Goal: Task Accomplishment & Management: Manage account settings

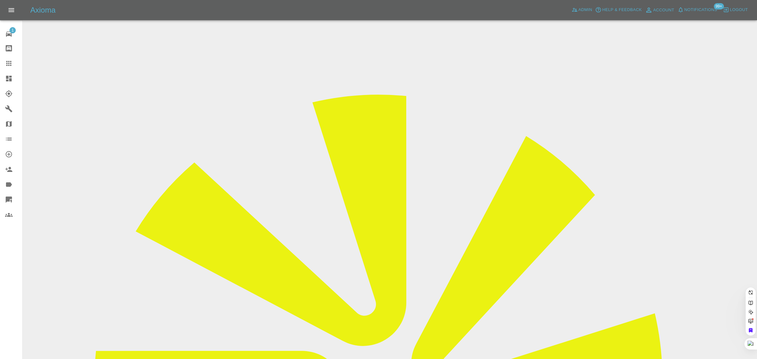
paste input "hitesh_parmar@yahoo.com"
type input "hitesh_parmar@yahoo.com"
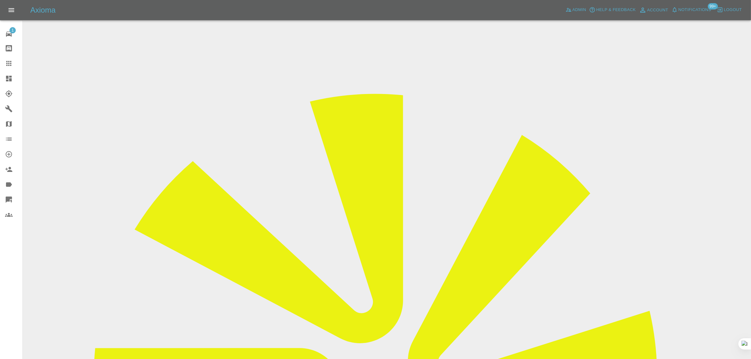
click at [11, 62] on icon at bounding box center [9, 64] width 8 height 8
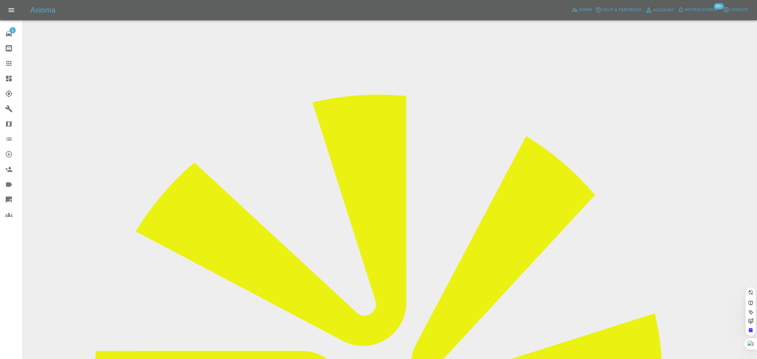
paste input "marx.green@gmail.com"
type input "marx.green@gmail.com"
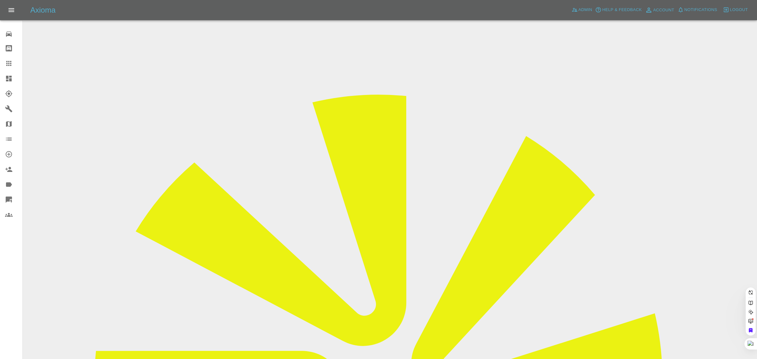
paste input "marx.green@gmail.com"
type input "marx.green@gmail.com"
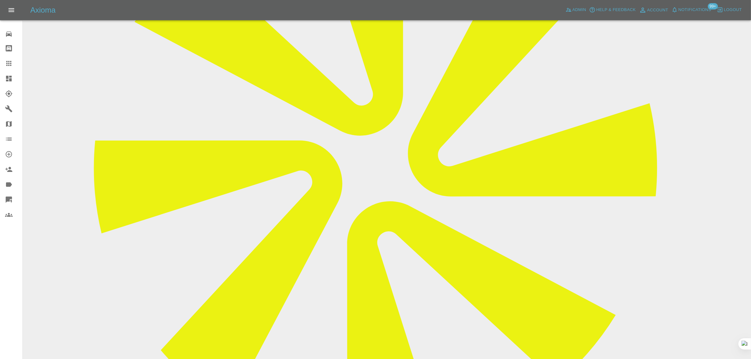
scroll to position [79, 0]
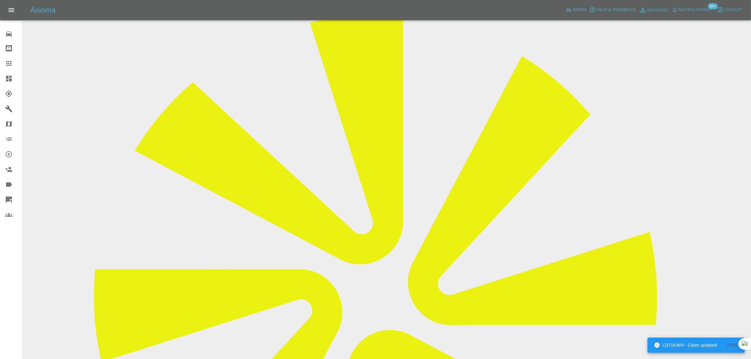
click at [10, 69] on link "Claims" at bounding box center [11, 63] width 22 height 15
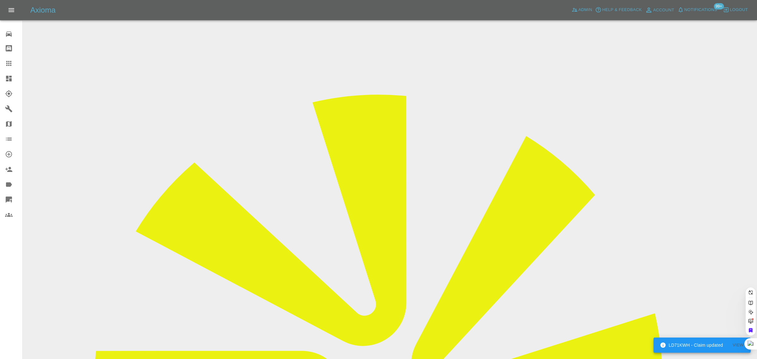
drag, startPoint x: 371, startPoint y: 214, endPoint x: 370, endPoint y: 211, distance: 3.4
paste input "bnkrasner@gmail.com"
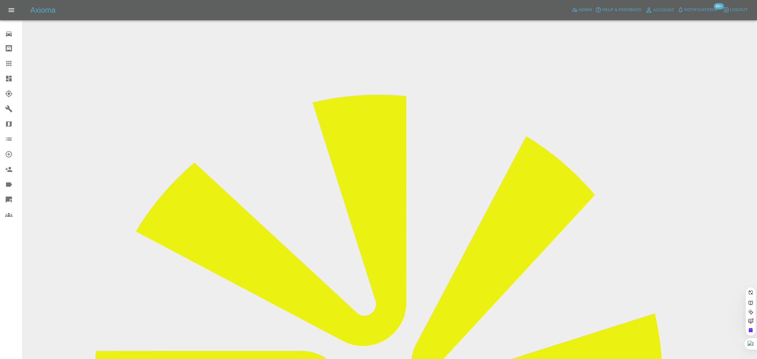
type input "bnkrasner@gmail.com"
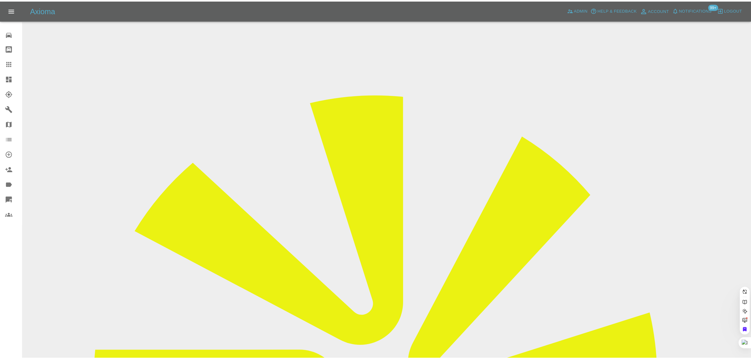
scroll to position [0, 0]
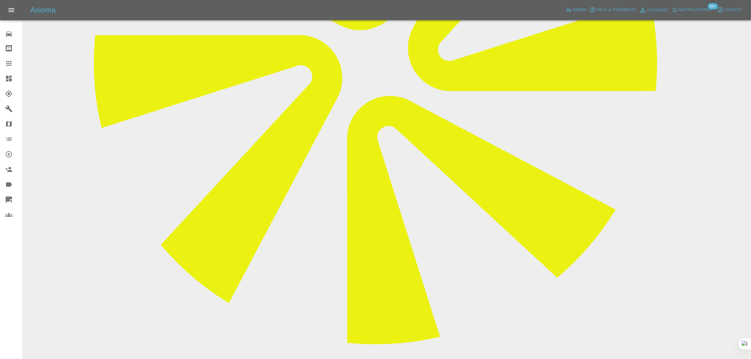
scroll to position [315, 0]
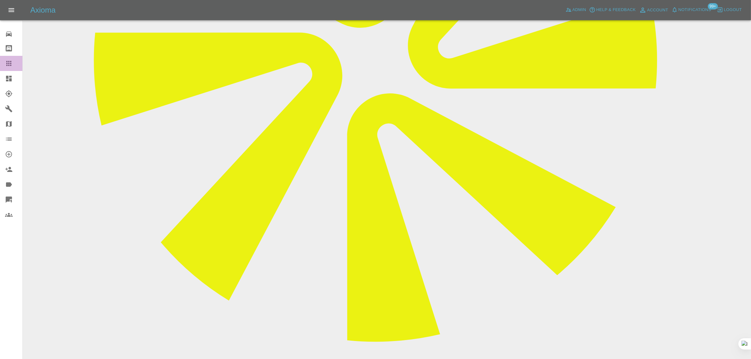
click at [9, 61] on icon at bounding box center [9, 64] width 8 height 8
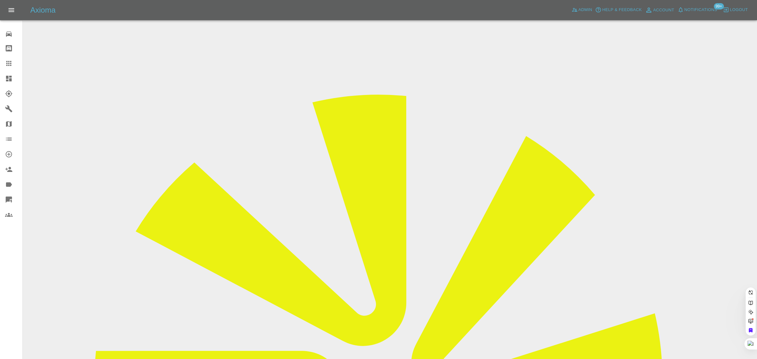
paste input "janbarrycable@gmail.com"
type input "janbarrycable@gmail.com"
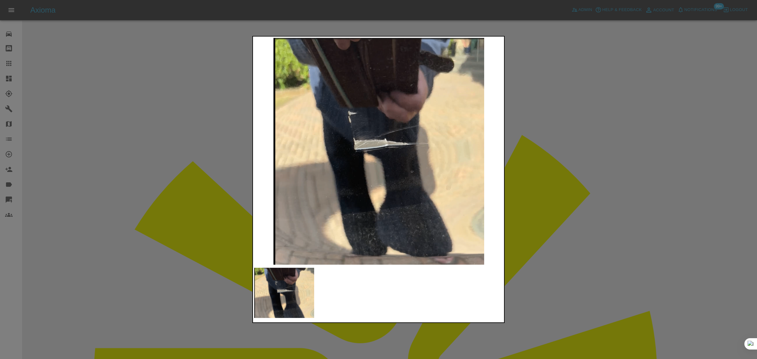
click at [48, 155] on div at bounding box center [378, 179] width 757 height 359
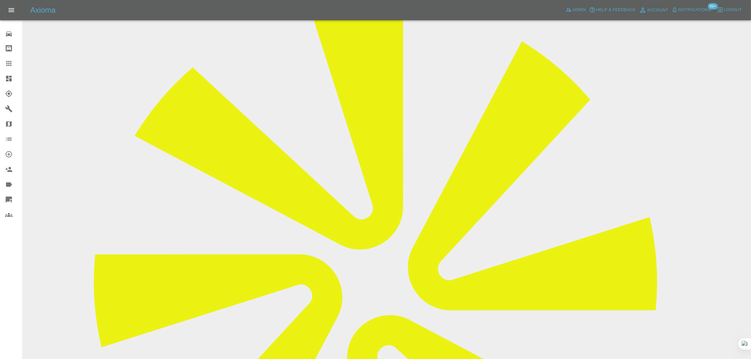
scroll to position [17, 0]
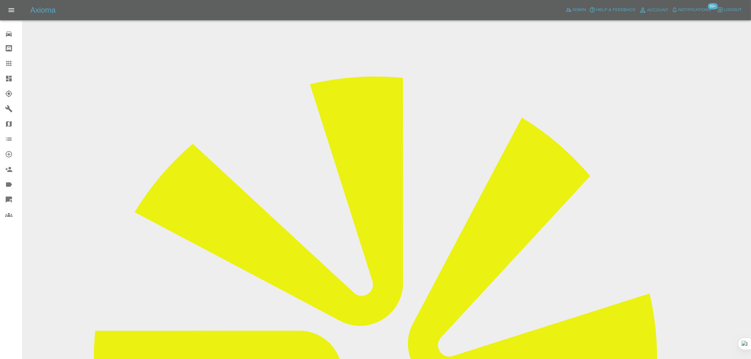
click at [11, 61] on icon at bounding box center [9, 64] width 8 height 8
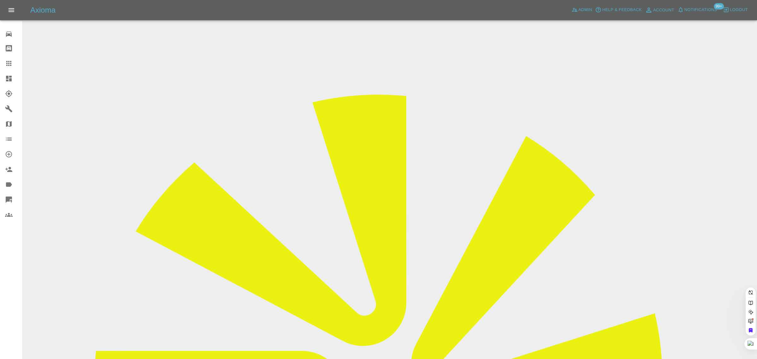
paste input "kennyleak@btconnect.com"
type input "kennyleak@btconnect.com"
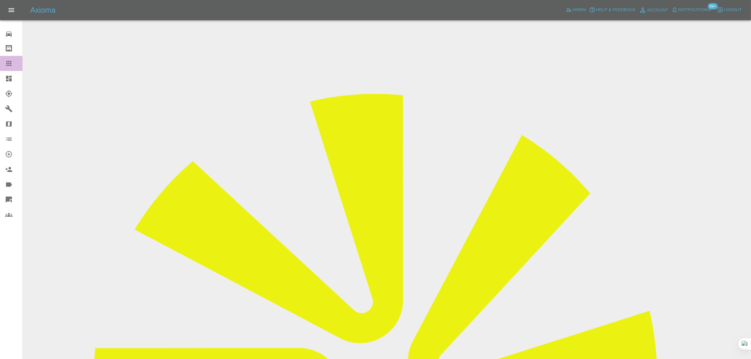
click at [13, 66] on div at bounding box center [14, 64] width 18 height 8
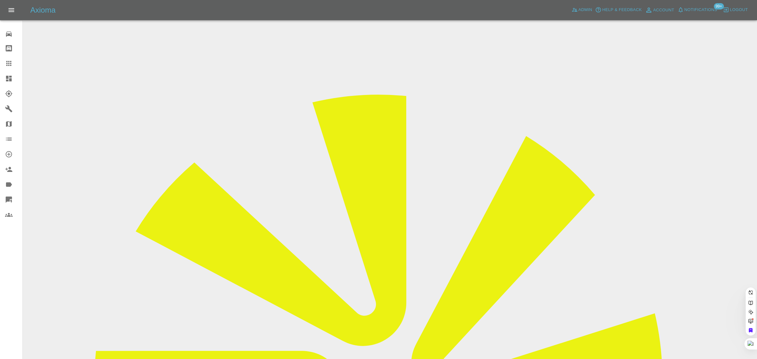
paste input "falconerrobert21@gmail.com"
type input "falconerrobert21@gmail.com"
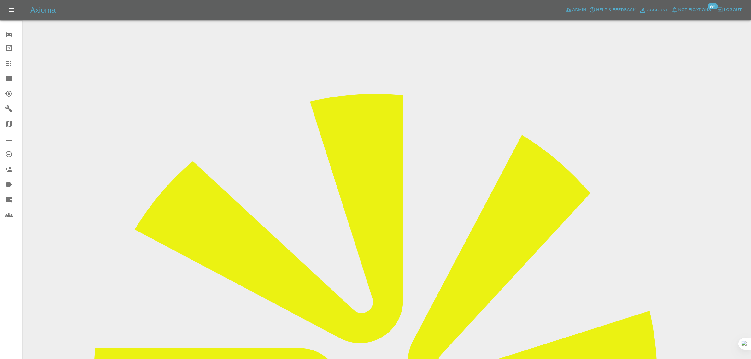
click at [9, 64] on icon at bounding box center [9, 64] width 8 height 8
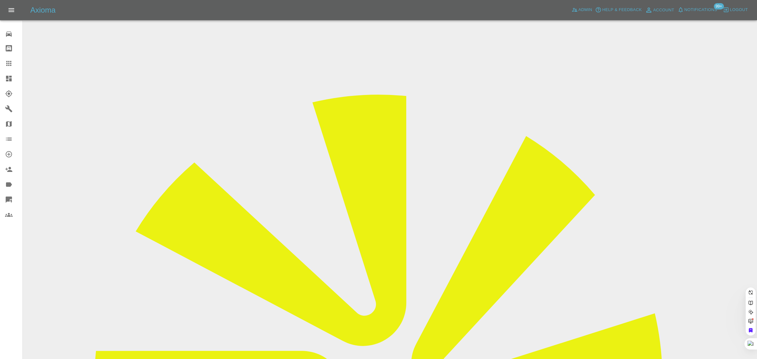
paste input "amcgillion@hotmail.com"
type input "amcgillion@hotmail.com"
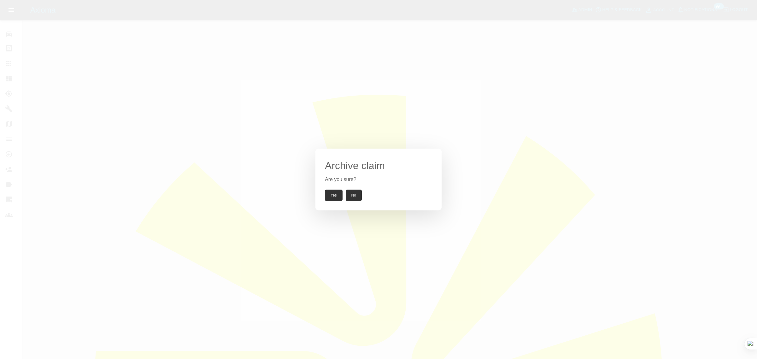
click at [331, 194] on button "Yes" at bounding box center [334, 194] width 18 height 11
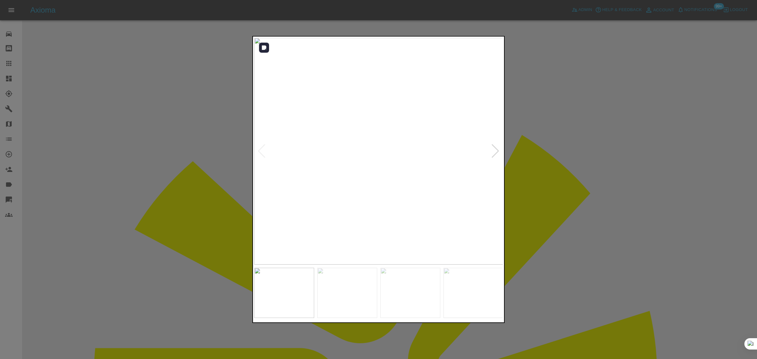
click at [494, 152] on div at bounding box center [495, 151] width 9 height 14
click at [9, 69] on div at bounding box center [378, 179] width 757 height 359
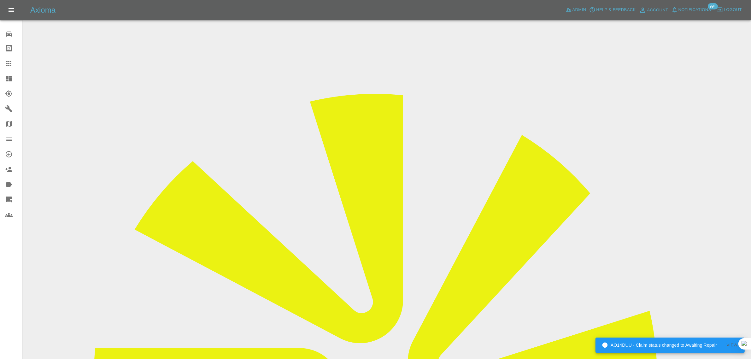
click at [9, 63] on icon at bounding box center [8, 63] width 5 height 5
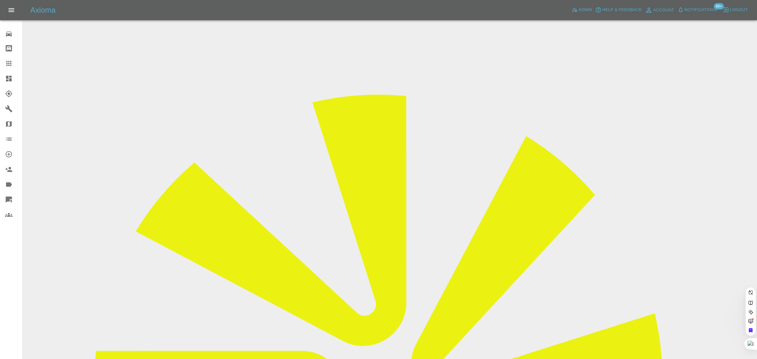
paste input "deborahrea83@yahoo.com"
type input "deborahrea83@yahoo.com"
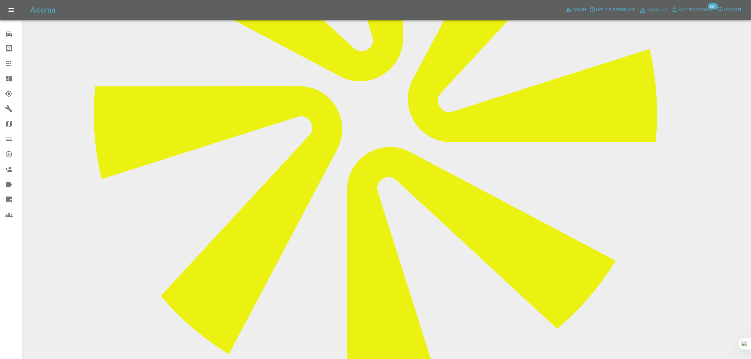
scroll to position [158, 0]
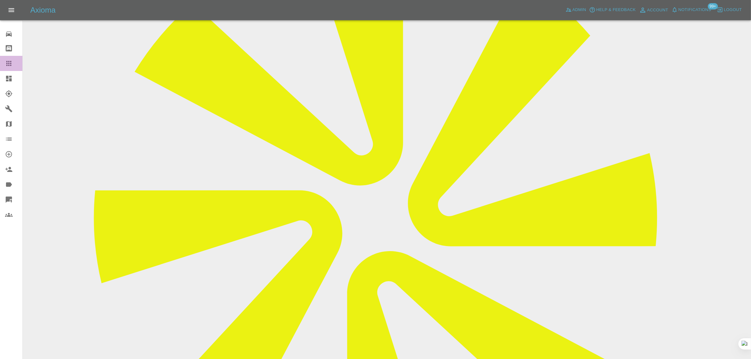
click at [10, 61] on icon at bounding box center [8, 63] width 5 height 5
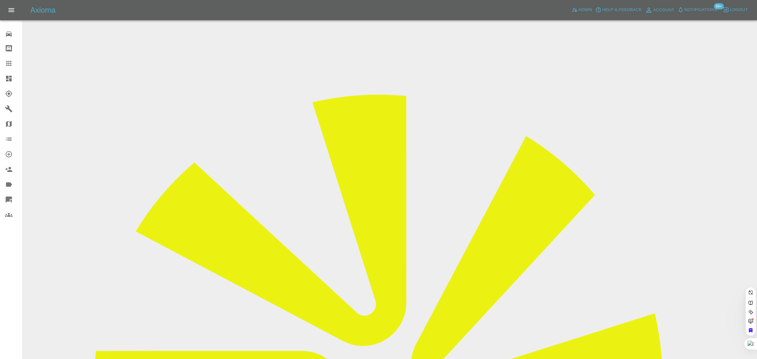
paste input "kennyleak@btconnect.com"
type input "kennyleak@btconnect.com"
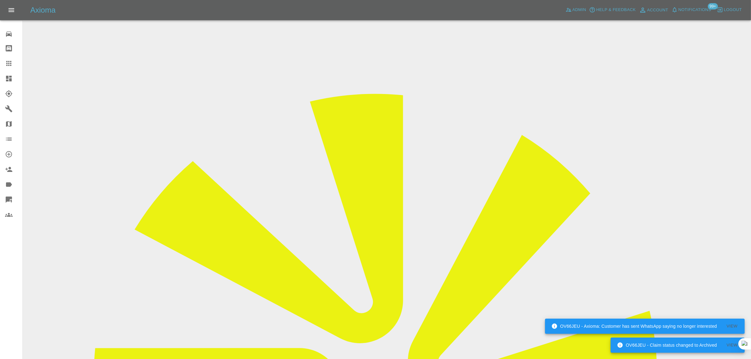
click at [9, 66] on icon at bounding box center [9, 64] width 8 height 8
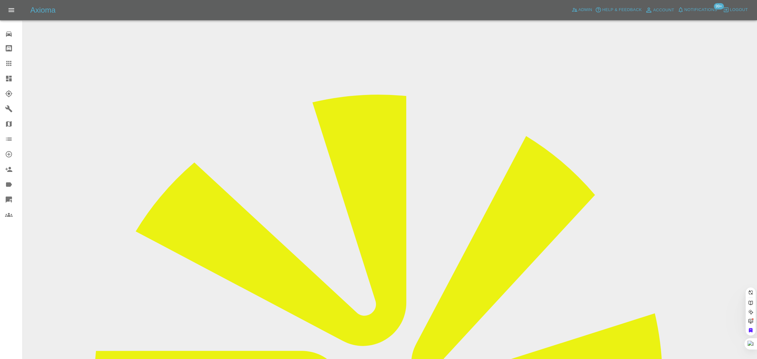
paste input "pamfrasersolomon@gmail.com"
type input "pamfrasersolomon@"
paste input "EStotzel@Johnsonsfleet.co.uk"
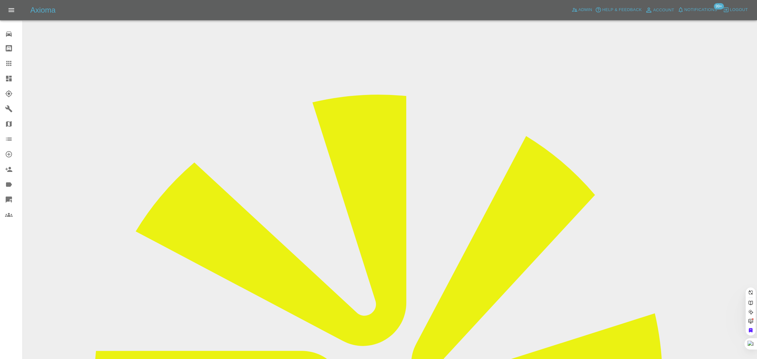
type input "EStotzel@Johnsonsfleet.co.uk"
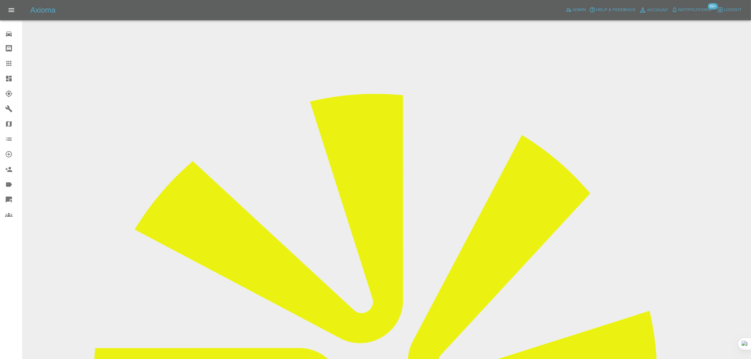
click at [13, 63] on div at bounding box center [14, 64] width 18 height 8
click at [9, 65] on icon at bounding box center [9, 64] width 8 height 8
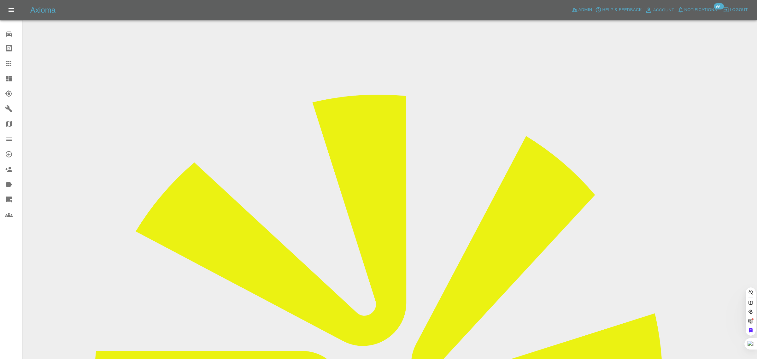
paste input "mccarthysarre@yahoo.com"
type input "mccarthysarre@yahoo.com"
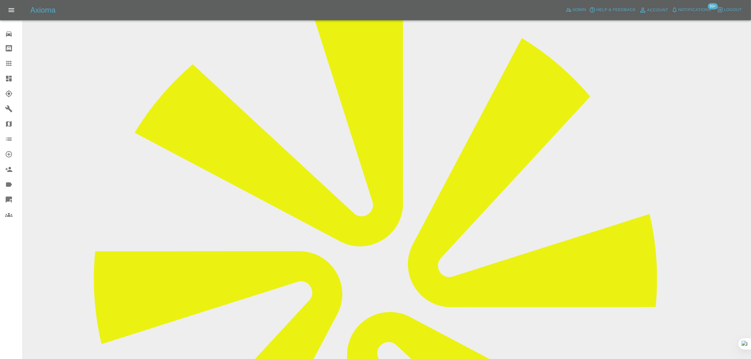
scroll to position [276, 0]
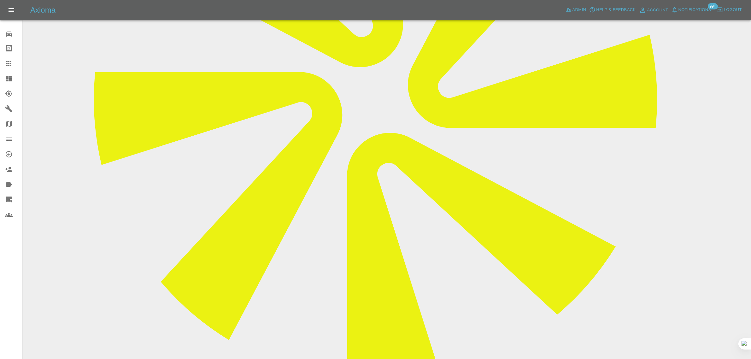
paste textarea "No the repairer didnt attend and I also did reach out with a message and I had …"
type textarea "No the repairer didnt attend and I also did reach out with a message and I had …"
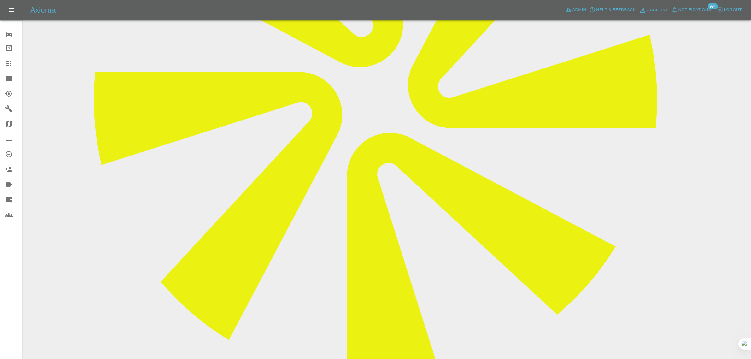
click at [10, 61] on icon at bounding box center [8, 63] width 5 height 5
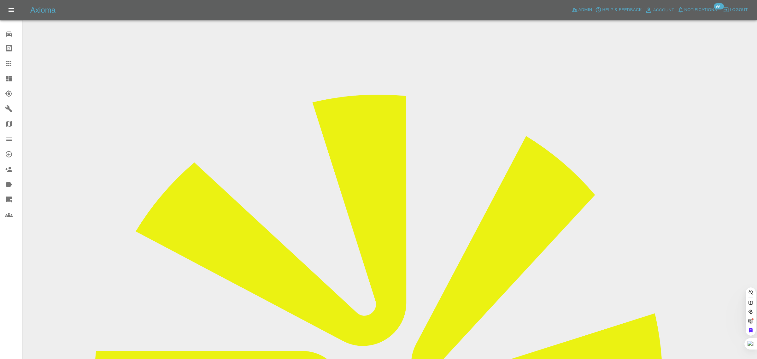
paste input "gerryabrahams@aol.com"
type input "gerryabrahams@aol.com"
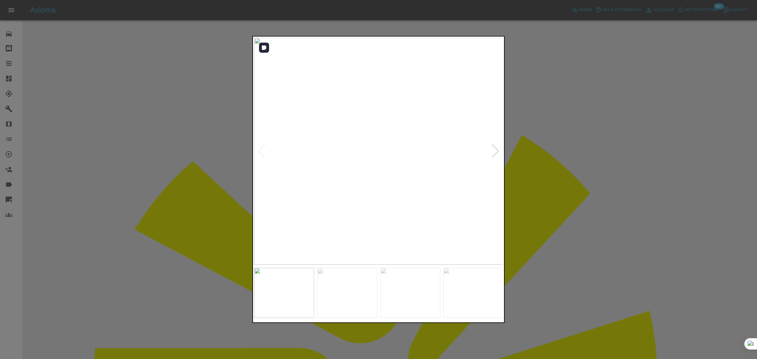
click at [494, 148] on div at bounding box center [495, 151] width 9 height 14
click at [495, 148] on div at bounding box center [495, 151] width 9 height 14
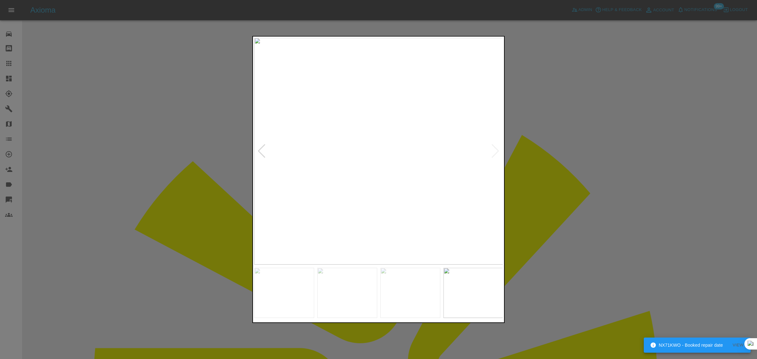
click at [495, 148] on img at bounding box center [378, 151] width 249 height 227
click at [194, 266] on div at bounding box center [378, 179] width 757 height 359
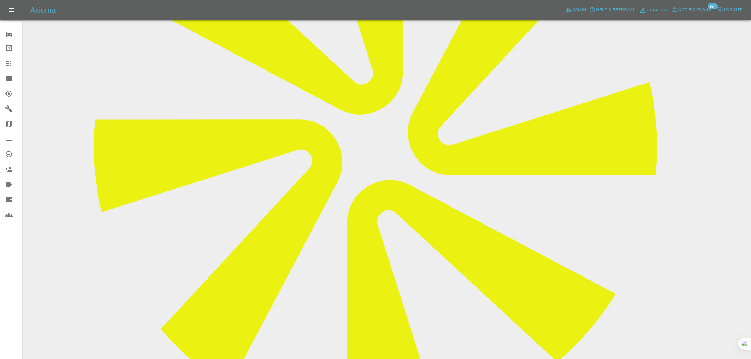
scroll to position [32, 0]
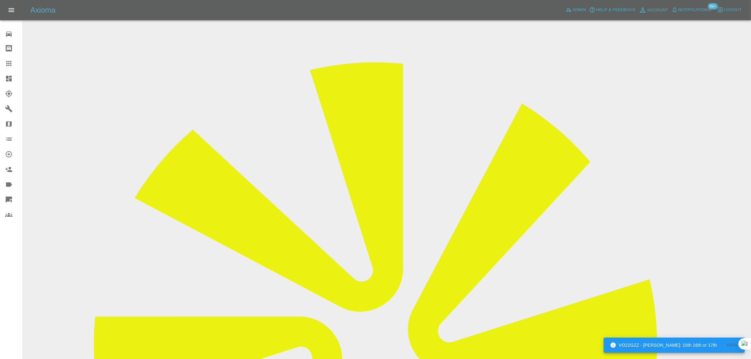
click at [8, 68] on link "Claims" at bounding box center [11, 63] width 22 height 15
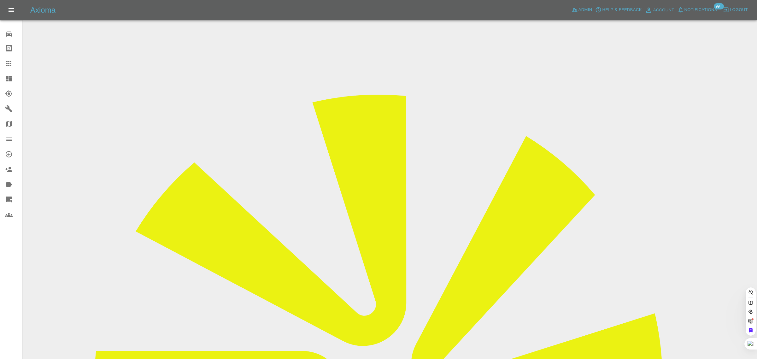
paste input "annevbaker18@gmail.com"
type input "annevbaker18@gmail.com"
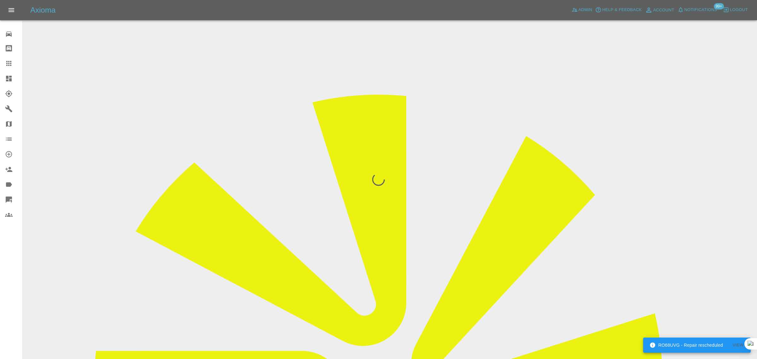
click at [19, 278] on div "0 Repair home Bodyshop home Claims Dashboard Explorer Garages Map Organization …" at bounding box center [11, 179] width 23 height 359
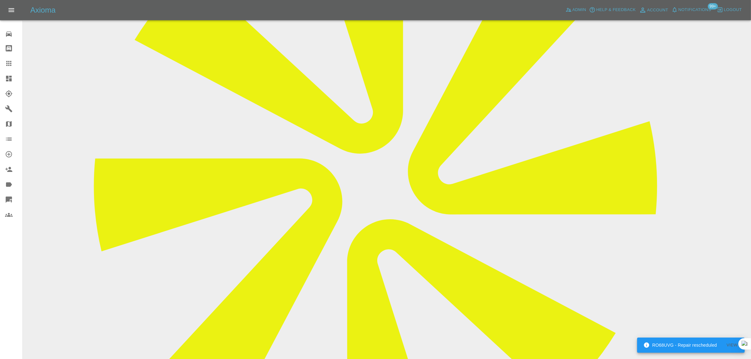
scroll to position [197, 0]
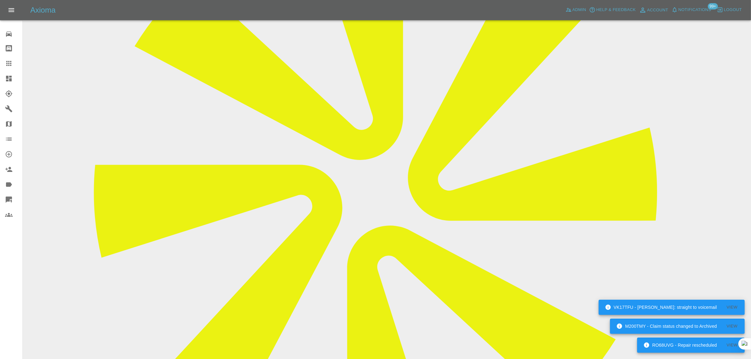
scroll to position [39, 0]
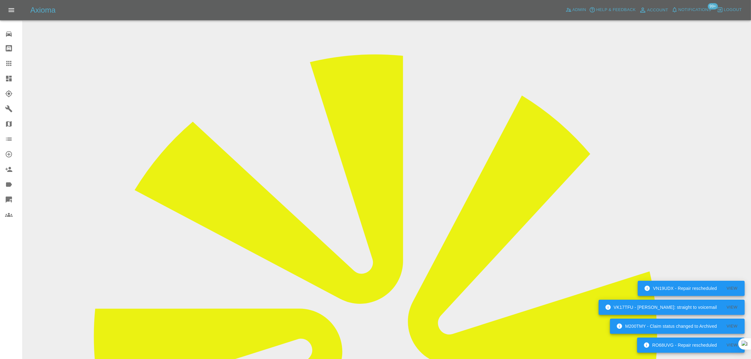
click at [9, 62] on icon at bounding box center [8, 63] width 5 height 5
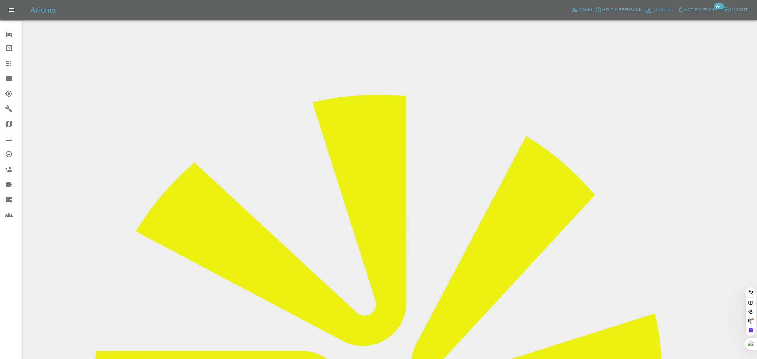
paste input "agdweir@icloud.com"
type input "agdweir@icloud.co"
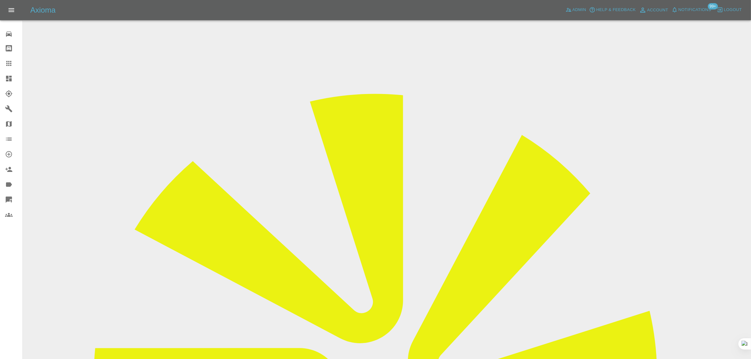
click at [3, 60] on link "Claims" at bounding box center [11, 63] width 22 height 15
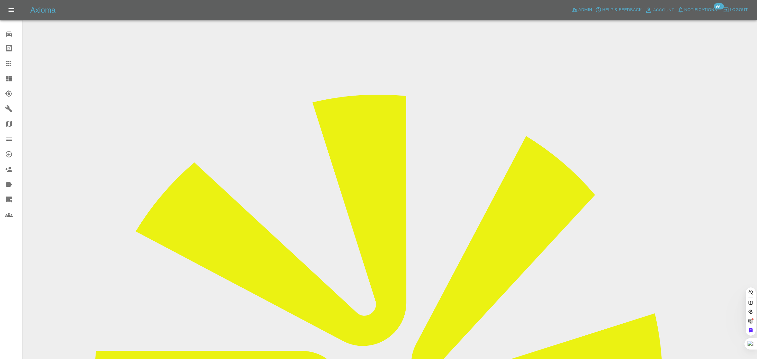
paste input "gittoshannah@gmail.com"
type input "gittoshannah@gmail.com"
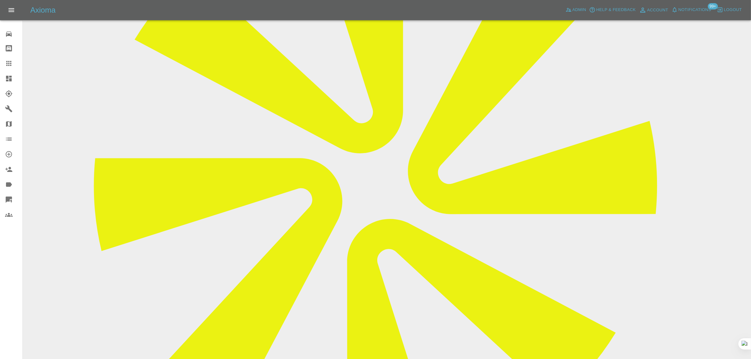
scroll to position [118, 0]
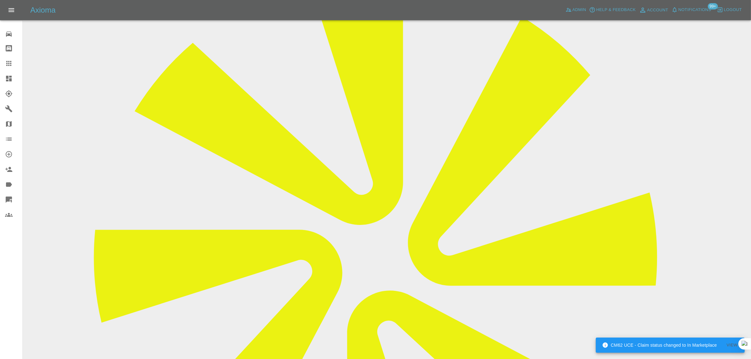
click at [11, 63] on icon at bounding box center [8, 63] width 5 height 5
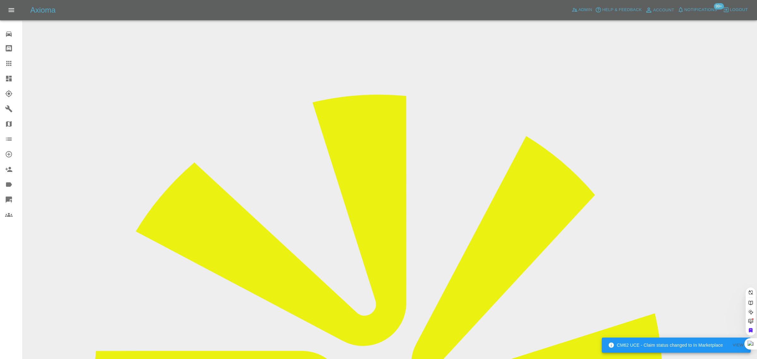
paste input "fleetmanager@gopostexpress.com"
type input "fleetmanager@gopostexpress.com"
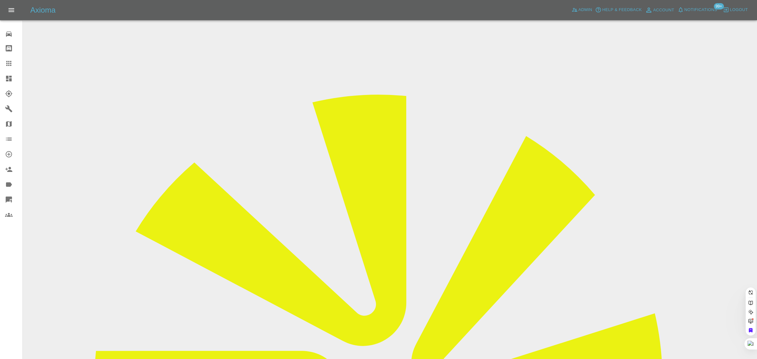
scroll to position [0, 29]
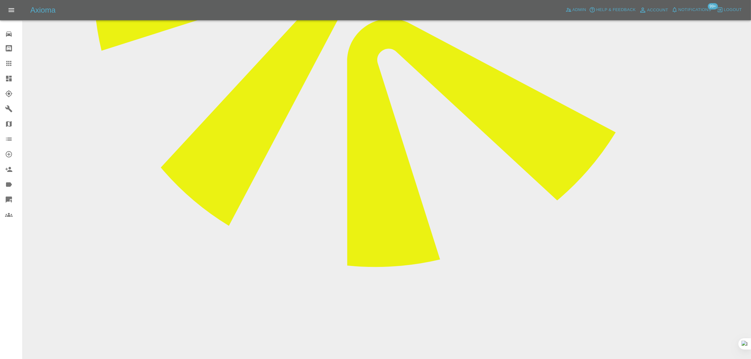
scroll to position [394, 0]
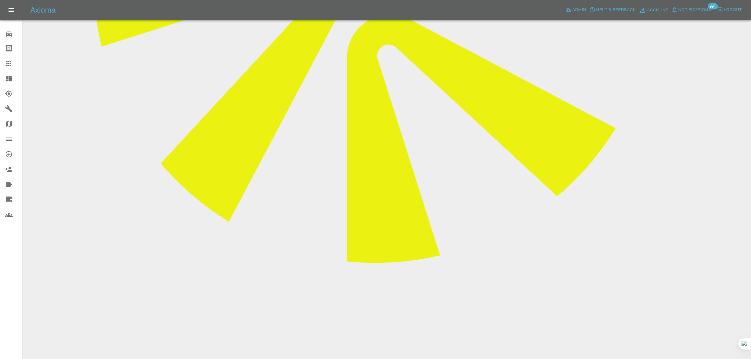
click at [9, 65] on icon at bounding box center [9, 64] width 8 height 8
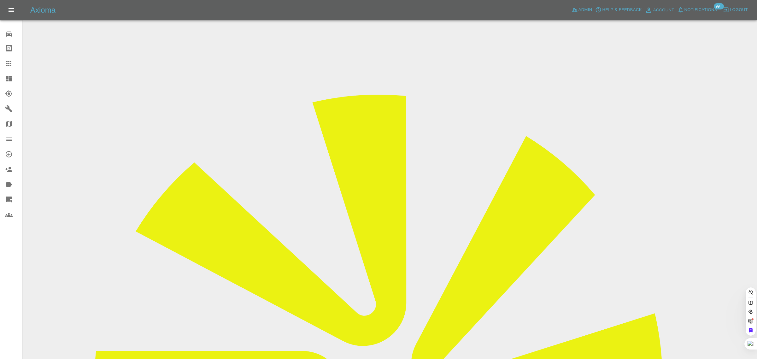
paste input "busas1990@gmail.com"
type input "busas1990@gmail.com"
click at [12, 244] on div "0 Repair home Bodyshop home Claims Dashboard Explorer Garages Map Organization …" at bounding box center [11, 179] width 23 height 359
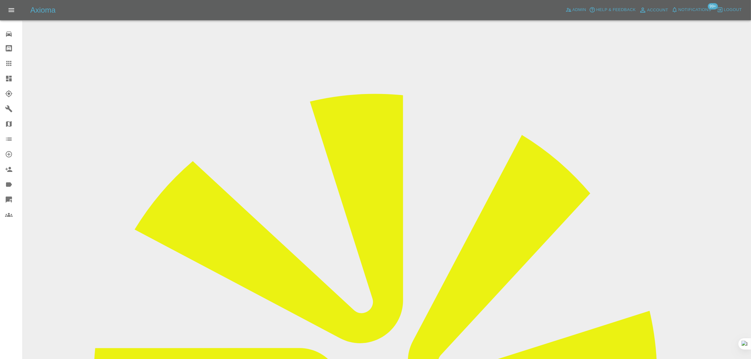
click at [12, 61] on icon at bounding box center [9, 64] width 8 height 8
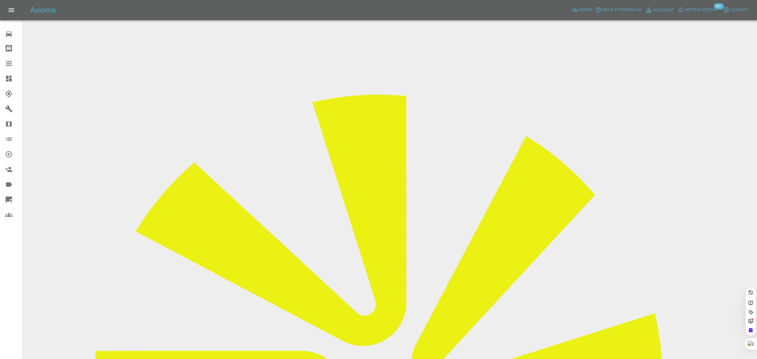
paste input "falconerrobert21@gmail.com"
type input "falconerrobert21@gmail.co"
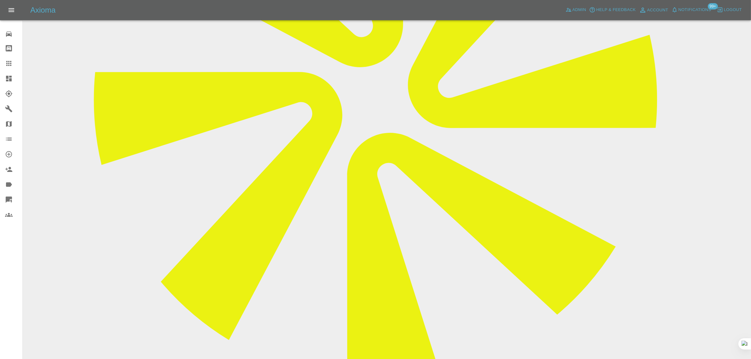
scroll to position [434, 0]
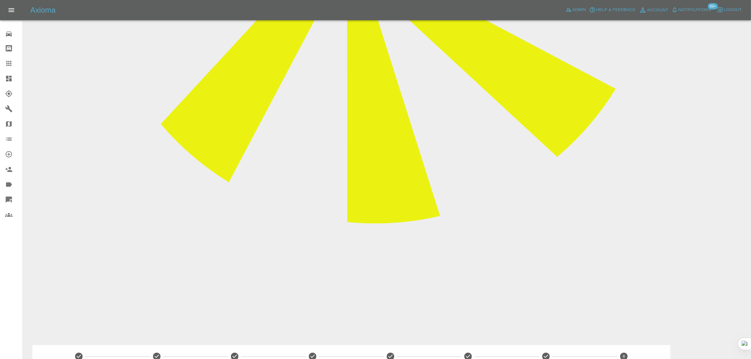
paste textarea "He did phone me and said the paint match was correct but that the bumper and wi…"
type textarea "He did phone me and said the paint match was correct but that the bumper and wi…"
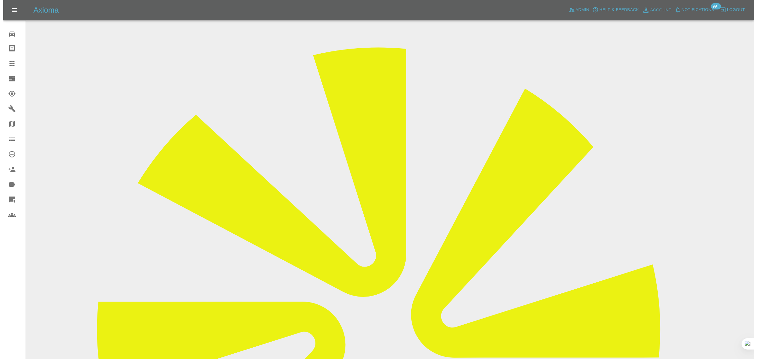
scroll to position [0, 0]
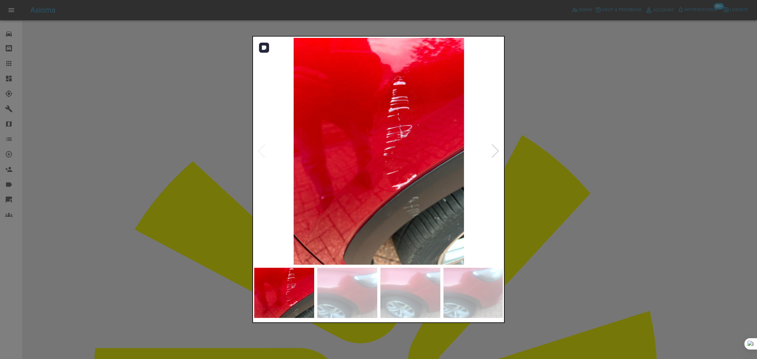
click at [496, 154] on div at bounding box center [495, 151] width 9 height 14
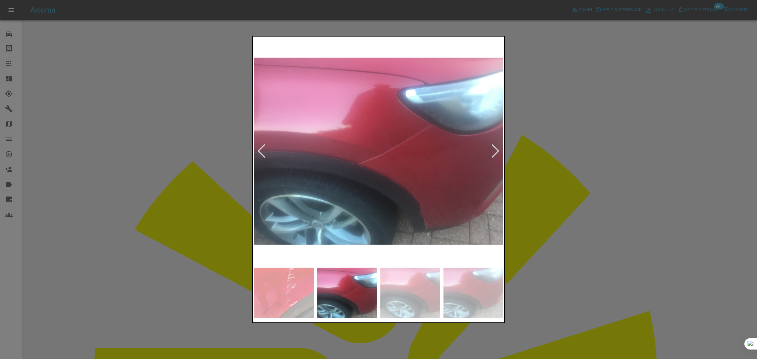
click at [496, 154] on div at bounding box center [495, 151] width 9 height 14
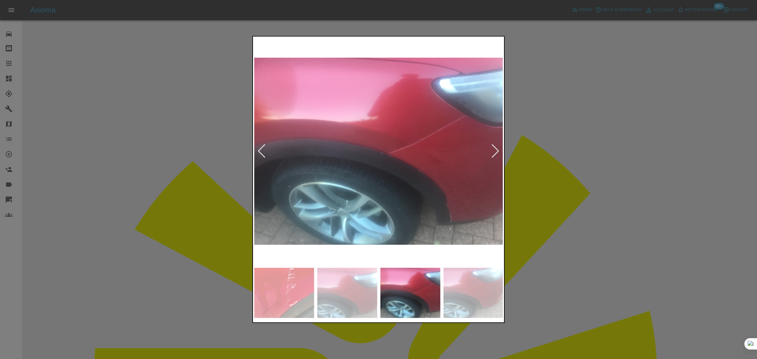
click at [496, 154] on div at bounding box center [495, 151] width 9 height 14
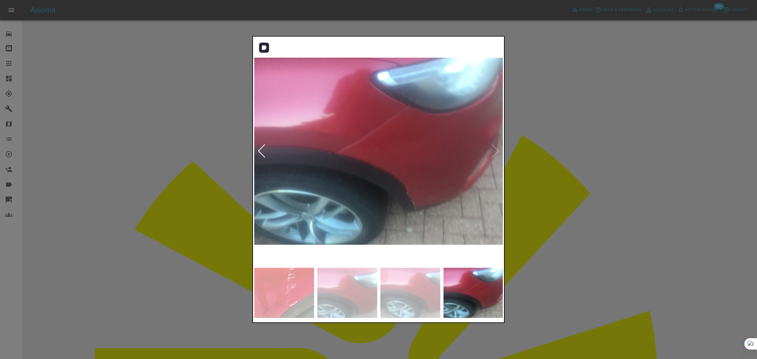
click at [496, 154] on img at bounding box center [378, 151] width 249 height 227
click at [493, 152] on img at bounding box center [378, 151] width 249 height 227
click at [577, 164] on div at bounding box center [378, 179] width 757 height 359
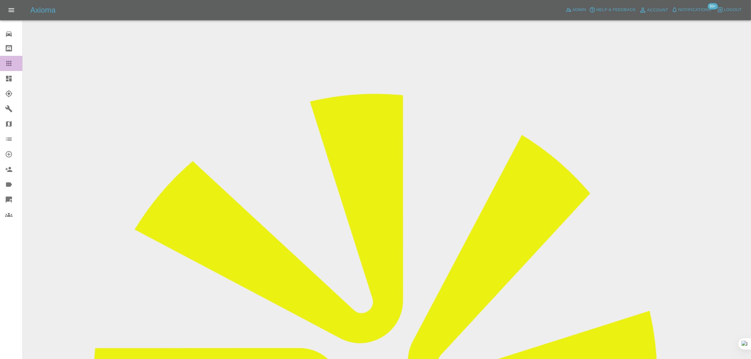
click at [9, 62] on icon at bounding box center [9, 64] width 8 height 8
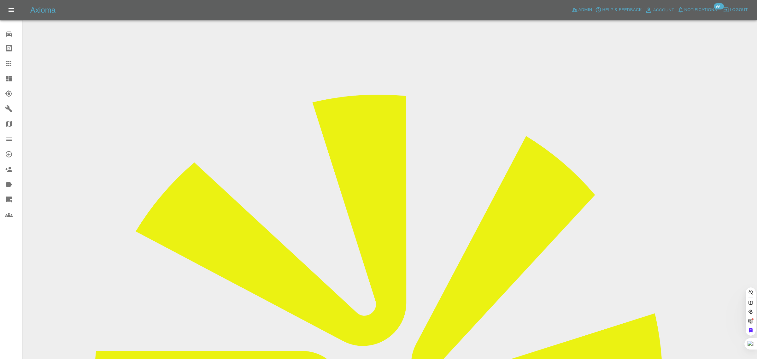
paste input "mccarthysarre@yahoo.com"
type input "mccarthysarre@yahoo.com"
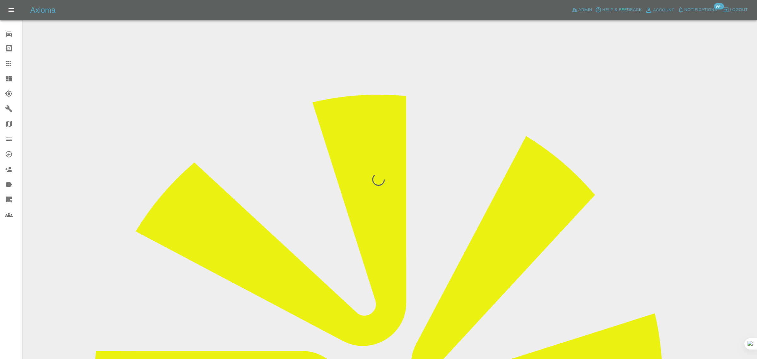
click at [16, 282] on div "0 Repair home Bodyshop home Claims Dashboard Explorer Garages Map Organization …" at bounding box center [11, 179] width 23 height 359
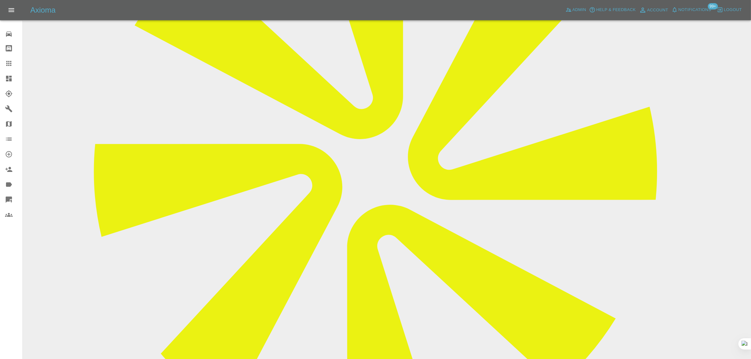
scroll to position [197, 0]
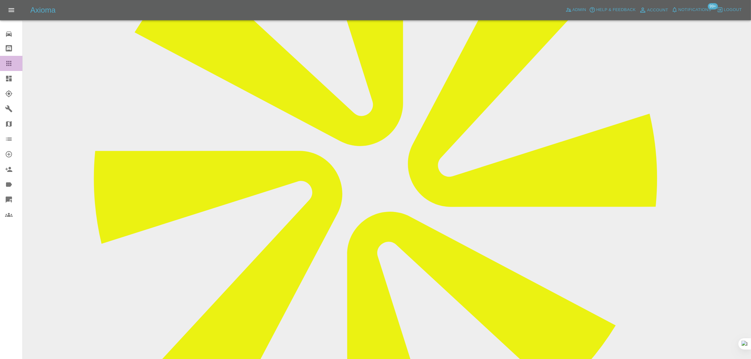
click at [14, 62] on div at bounding box center [14, 64] width 18 height 8
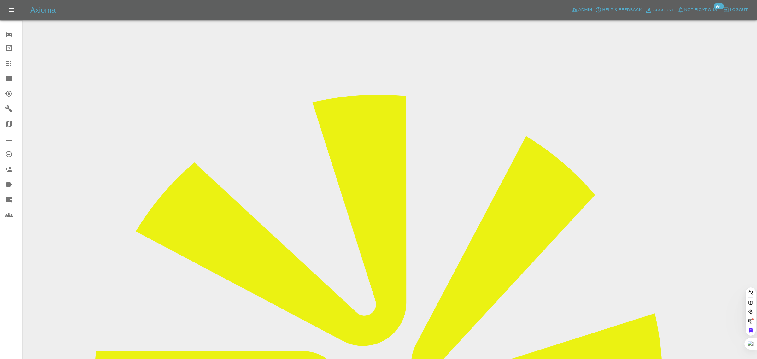
paste input "hewitta246@gmail.com"
type input "hewitta246@gmail.com"
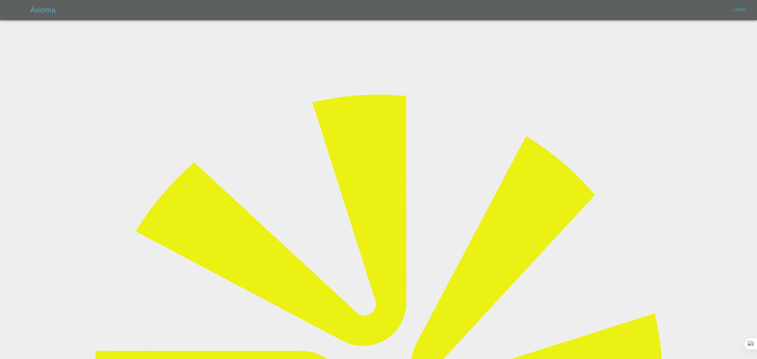
type input "bookkeeping@fifoaccounting.com"
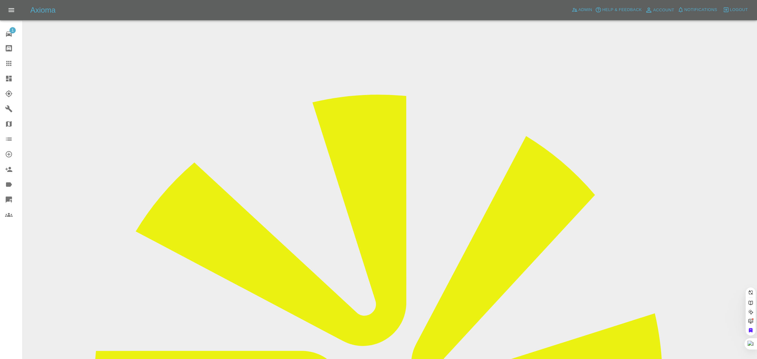
paste input "hewitta246@gmail.com"
type input "hewitta246@gmail.com"
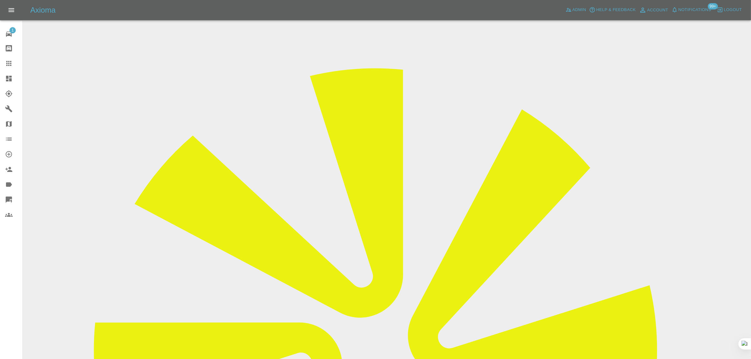
scroll to position [39, 0]
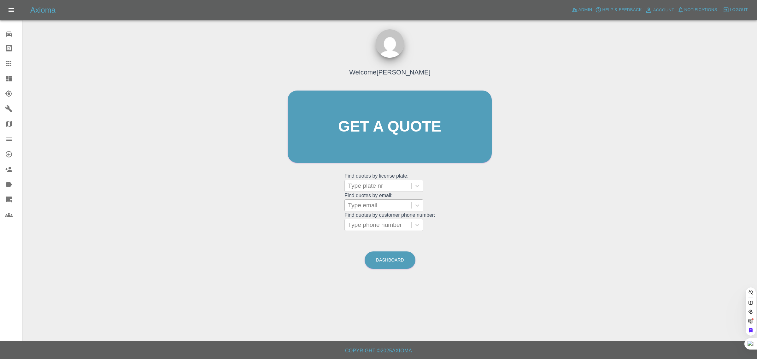
click at [390, 207] on div at bounding box center [378, 205] width 60 height 9
paste input "gerryabrahams@aol.com"
type input "gerryabrahams@aol.com"
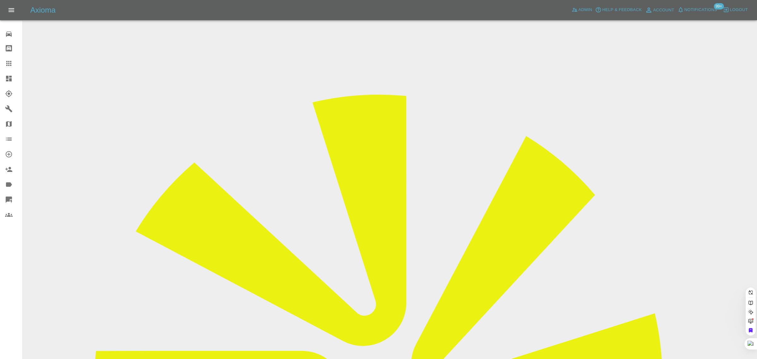
scroll to position [0, 6]
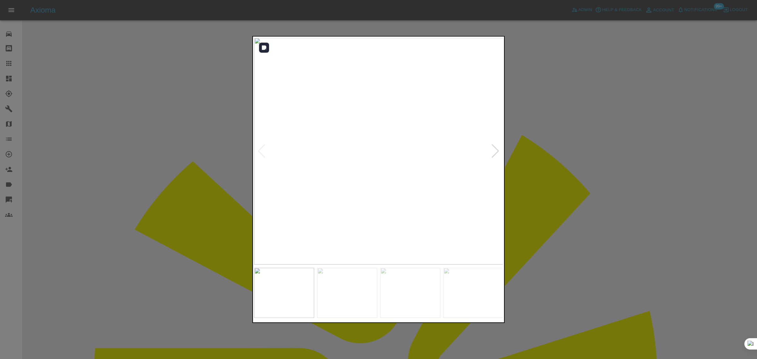
click at [495, 153] on div at bounding box center [495, 151] width 9 height 14
click at [495, 153] on img at bounding box center [378, 151] width 249 height 227
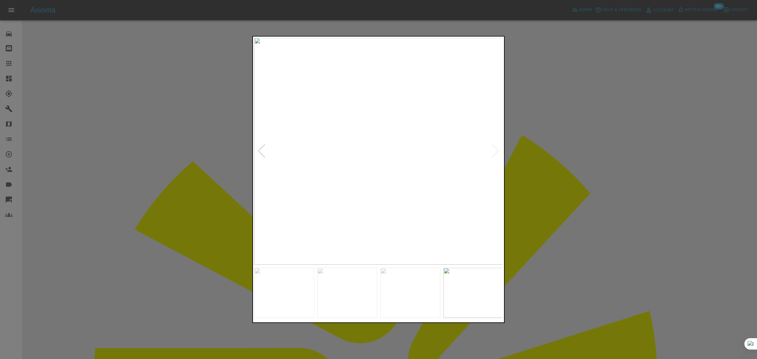
click at [524, 156] on div at bounding box center [378, 179] width 757 height 359
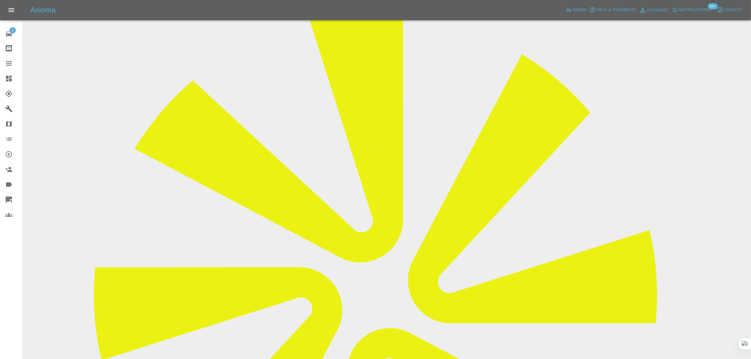
scroll to position [79, 0]
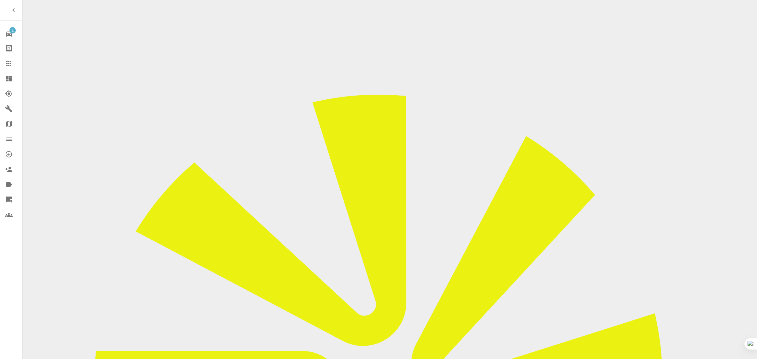
click at [11, 64] on icon at bounding box center [9, 64] width 8 height 8
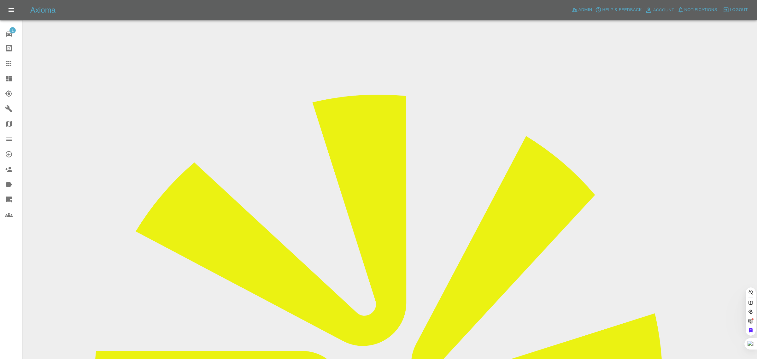
paste input "charlottembruce@icloud.com"
type input "charlottembruce@icloud.com"
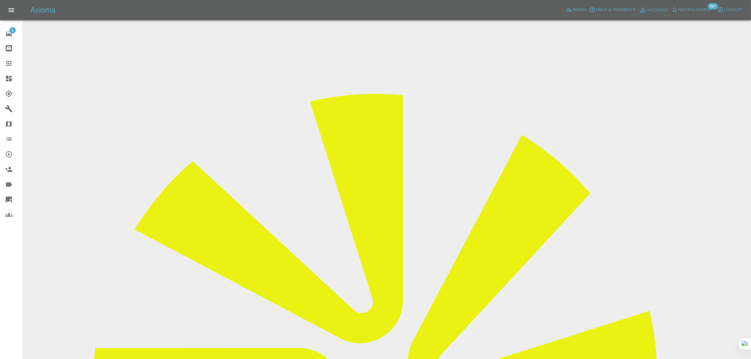
drag, startPoint x: 582, startPoint y: 97, endPoint x: 690, endPoint y: 110, distance: 108.6
copy tbody "Repair shop"
click at [6, 65] on icon at bounding box center [9, 64] width 8 height 8
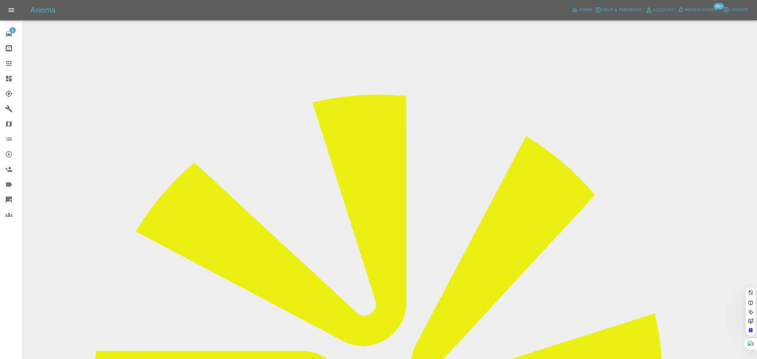
paste input "e.woolley2@ntlworld.com"
type input "e.woolley2@ntlworld.com"
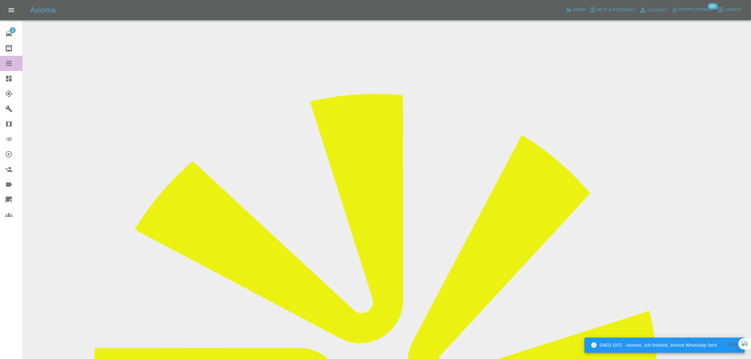
drag, startPoint x: 12, startPoint y: 62, endPoint x: 17, endPoint y: 69, distance: 9.1
click at [11, 62] on icon at bounding box center [9, 64] width 8 height 8
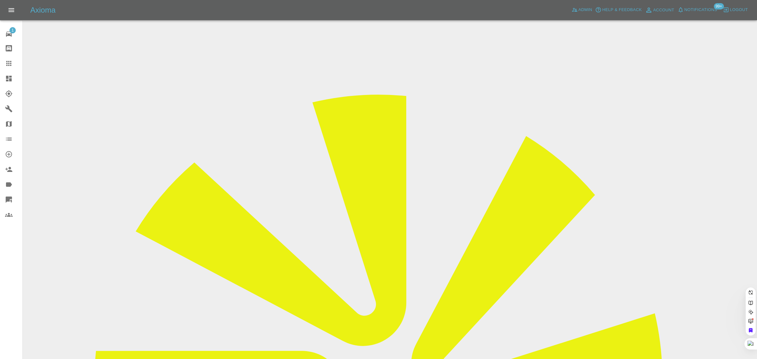
paste input "[EMAIL_ADDRESS][DOMAIN_NAME]"
type input "agdweir@icloud.co"
